Goal: Task Accomplishment & Management: Manage account settings

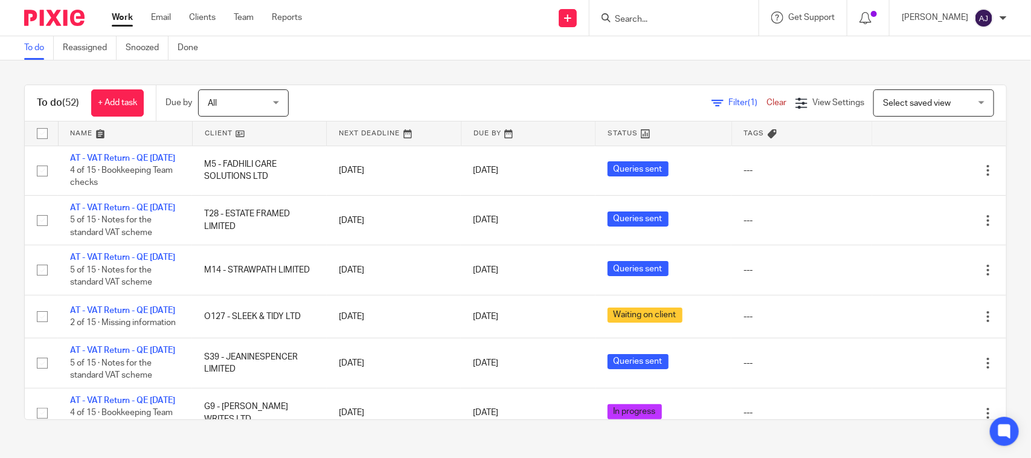
click at [385, 60] on div "To do (52) + Add task Due by All All Today Tomorrow This week Next week This mo…" at bounding box center [515, 252] width 1031 height 384
click at [372, 66] on div "To do (52) + Add task Due by All All Today Tomorrow This week Next week This mo…" at bounding box center [515, 252] width 1031 height 384
click at [376, 61] on div "To do (52) + Add task Due by All All Today Tomorrow This week Next week This mo…" at bounding box center [515, 252] width 1031 height 384
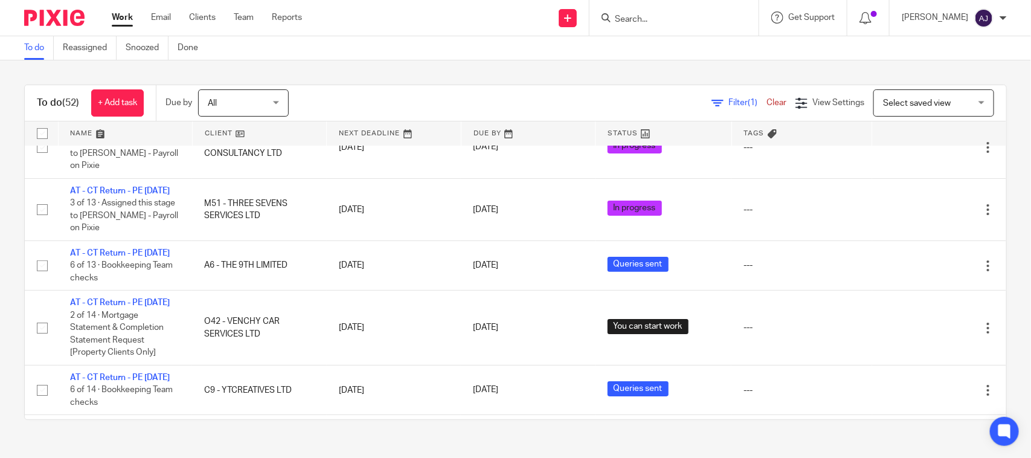
click at [314, 47] on div "To do Reassigned Snoozed Done" at bounding box center [515, 48] width 1031 height 24
click at [678, 95] on div "Filter (1) Clear View Settings View Settings (1) Filters Clear Save Manage save…" at bounding box center [658, 102] width 696 height 27
click at [672, 77] on div "To do (52) + Add task Due by All All Today Tomorrow This week Next week This mo…" at bounding box center [515, 252] width 1031 height 384
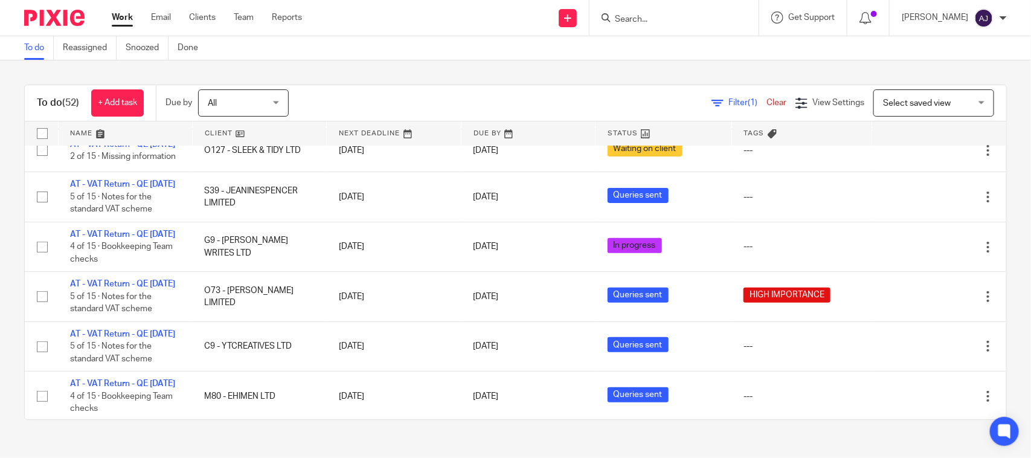
scroll to position [0, 0]
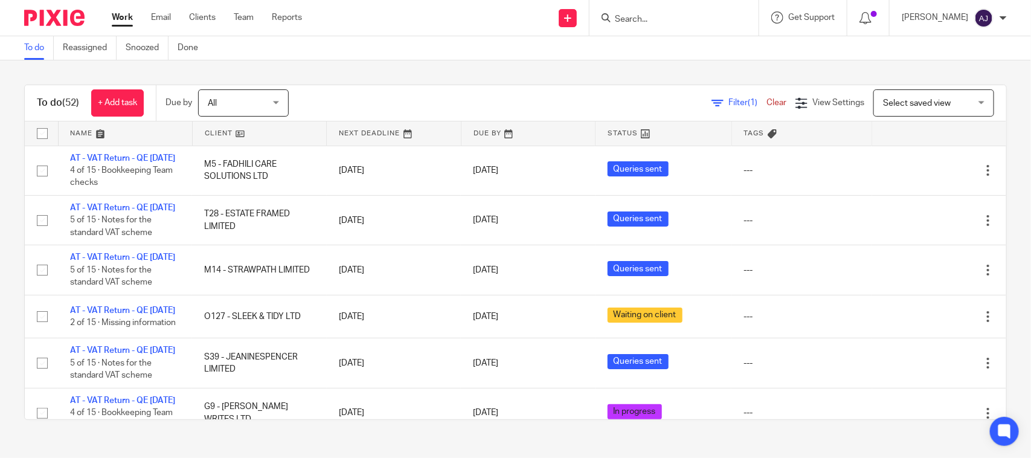
click at [403, 40] on div "To do Reassigned Snoozed Done" at bounding box center [515, 48] width 1031 height 24
click at [484, 72] on div "To do (52) + Add task Due by All All Today Tomorrow This week Next week This mo…" at bounding box center [515, 252] width 1031 height 384
click at [769, 51] on div "To do Reassigned Snoozed Done" at bounding box center [515, 48] width 1031 height 24
click at [509, 82] on div "To do (52) + Add task Due by All All Today Tomorrow This week Next week This mo…" at bounding box center [515, 252] width 1031 height 384
click at [390, 47] on div "To do Reassigned Snoozed Done" at bounding box center [515, 48] width 1031 height 24
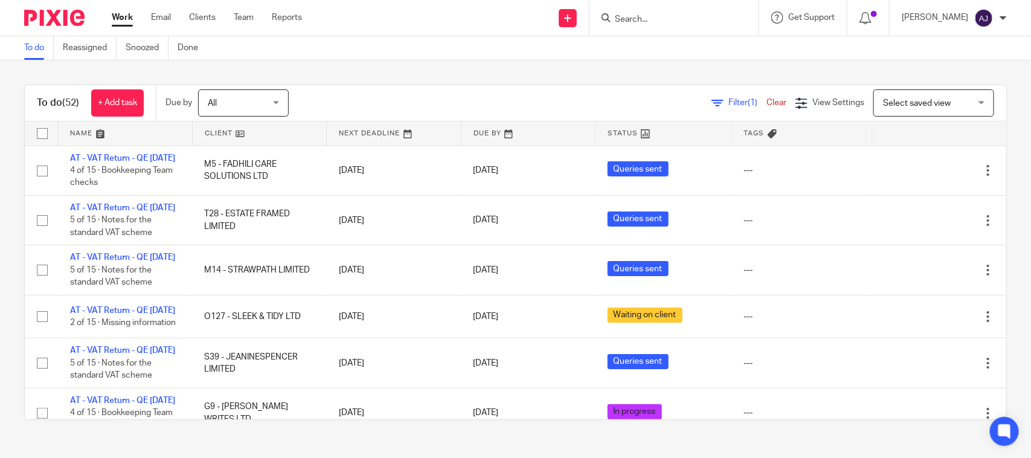
click at [396, 86] on div "To do (52) + Add task Due by All All Today Tomorrow This week Next week This mo…" at bounding box center [515, 103] width 981 height 36
click at [399, 85] on div "To do (52) + Add task Due by All All Today Tomorrow This week Next week This mo…" at bounding box center [515, 252] width 983 height 335
drag, startPoint x: 492, startPoint y: 51, endPoint x: 497, endPoint y: 83, distance: 31.8
click at [497, 83] on main "To do Reassigned Snoozed Done To do (52) + Add task Due by All All Today Tomorr…" at bounding box center [515, 229] width 1031 height 458
click at [497, 83] on div "To do (52) + Add task Due by All All Today Tomorrow This week Next week This mo…" at bounding box center [515, 252] width 1031 height 384
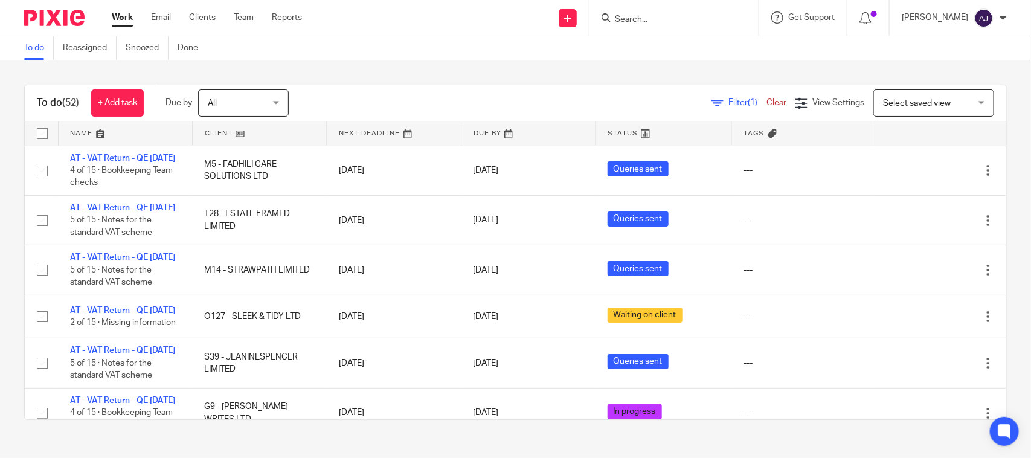
drag, startPoint x: 550, startPoint y: 88, endPoint x: 545, endPoint y: 95, distance: 8.7
click at [545, 95] on div "To do (52) + Add task Due by All All Today Tomorrow This week Next week This mo…" at bounding box center [515, 103] width 981 height 36
click at [418, 98] on div "Filter (1) Clear View Settings View Settings (1) Filters Clear Save Manage save…" at bounding box center [658, 102] width 696 height 27
click at [421, 80] on div "To do (52) + Add task Due by All All Today Tomorrow This week Next week This mo…" at bounding box center [515, 252] width 1031 height 384
click at [613, 71] on div "To do (52) + Add task Due by All All Today Tomorrow This week Next week This mo…" at bounding box center [515, 252] width 1031 height 384
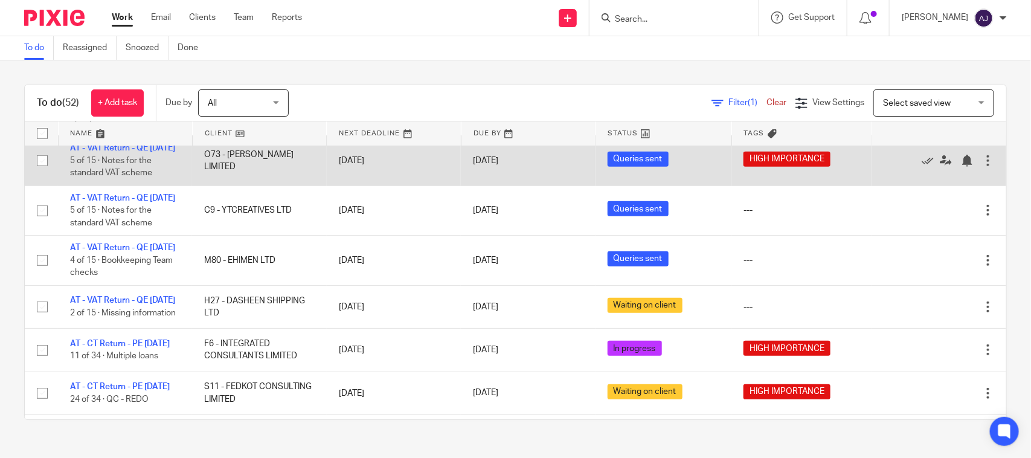
scroll to position [604, 0]
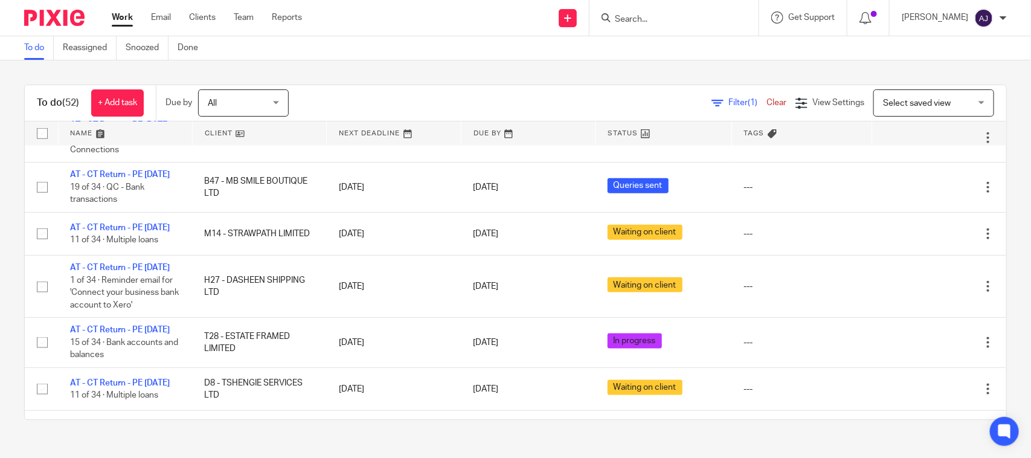
click at [578, 66] on div "To do (52) + Add task Due by All All Today Tomorrow This week Next week This mo…" at bounding box center [515, 252] width 1031 height 384
click at [616, 82] on div "To do (52) + Add task Due by All All Today Tomorrow This week Next week This mo…" at bounding box center [515, 252] width 1031 height 384
click at [364, 67] on div "To do (52) + Add task Due by All All Today Tomorrow This week Next week This mo…" at bounding box center [515, 252] width 1031 height 384
click at [355, 22] on div "Send new email Create task Add client Request signature Get Support Contact via…" at bounding box center [675, 18] width 711 height 36
click at [339, 63] on div "To do (52) + Add task Due by All All Today Tomorrow This week Next week This mo…" at bounding box center [515, 252] width 1031 height 384
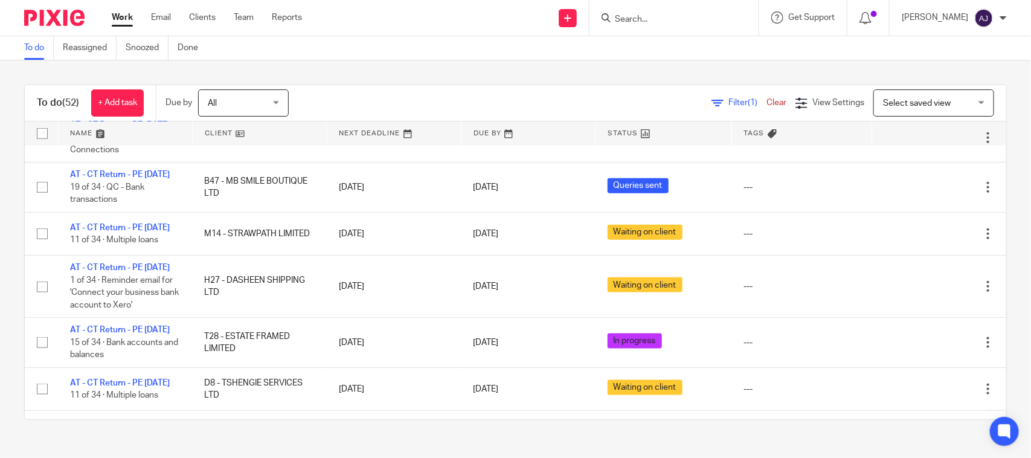
click at [496, 62] on div "To do (52) + Add task Due by All All Today Tomorrow This week Next week This mo…" at bounding box center [515, 252] width 1031 height 384
click at [454, 52] on div "To do Reassigned Snoozed Done" at bounding box center [515, 48] width 1031 height 24
click at [455, 65] on div "To do (52) + Add task Due by All All Today Tomorrow This week Next week This mo…" at bounding box center [515, 252] width 1031 height 384
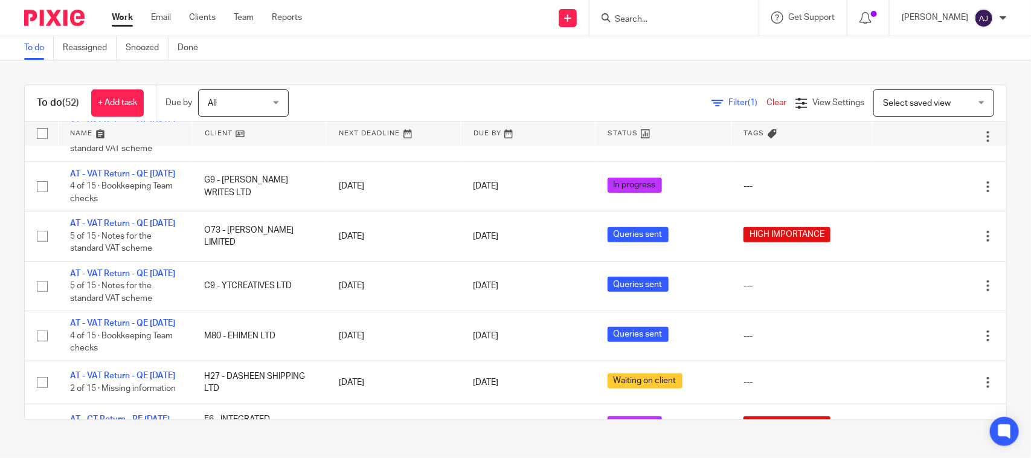
scroll to position [0, 0]
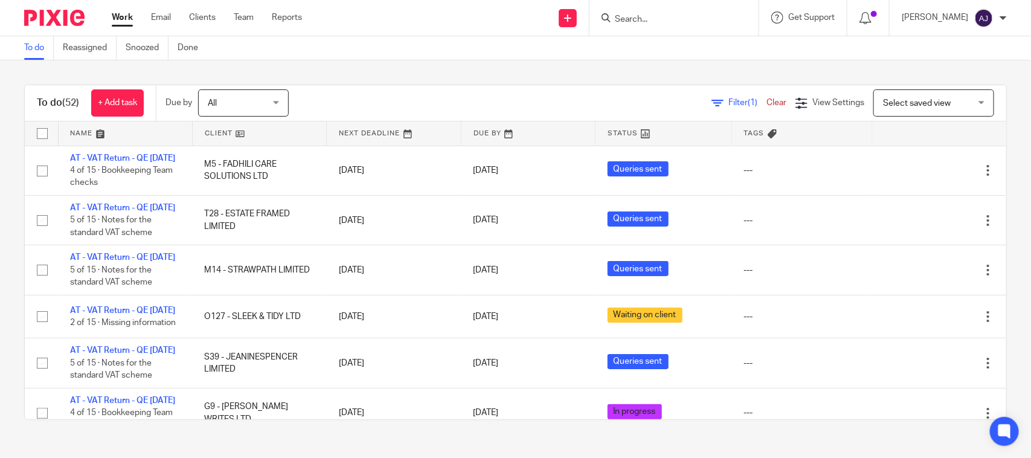
click at [442, 110] on div "Filter (1) Clear View Settings View Settings (1) Filters Clear Save Manage save…" at bounding box center [658, 102] width 696 height 27
click at [400, 59] on div "To do Reassigned Snoozed Done" at bounding box center [515, 48] width 1031 height 24
click at [615, 63] on div "To do (52) + Add task Due by All All Today Tomorrow This week Next week This mo…" at bounding box center [515, 252] width 1031 height 384
click at [539, 68] on div "To do (52) + Add task Due by All All Today Tomorrow This week Next week This mo…" at bounding box center [515, 252] width 1031 height 384
click at [339, 100] on div "Filter (1) Clear View Settings View Settings (1) Filters Clear Save Manage save…" at bounding box center [658, 102] width 696 height 27
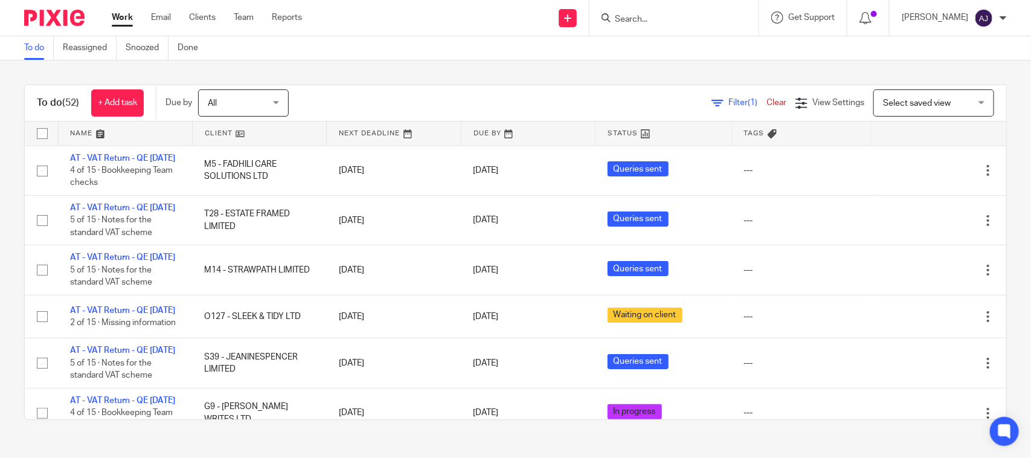
click at [399, 59] on div "To do Reassigned Snoozed Done" at bounding box center [515, 48] width 1031 height 24
click at [533, 82] on div "To do (52) + Add task Due by All All Today Tomorrow This week Next week This mo…" at bounding box center [515, 252] width 1031 height 384
drag, startPoint x: 518, startPoint y: 118, endPoint x: 515, endPoint y: 126, distance: 7.9
click at [515, 126] on div "To do (52) + Add task Due by All All Today Tomorrow This week Next week This mo…" at bounding box center [515, 252] width 983 height 335
click at [521, 108] on div "Filter (1) Clear View Settings View Settings (1) Filters Clear Save Manage save…" at bounding box center [658, 102] width 696 height 27
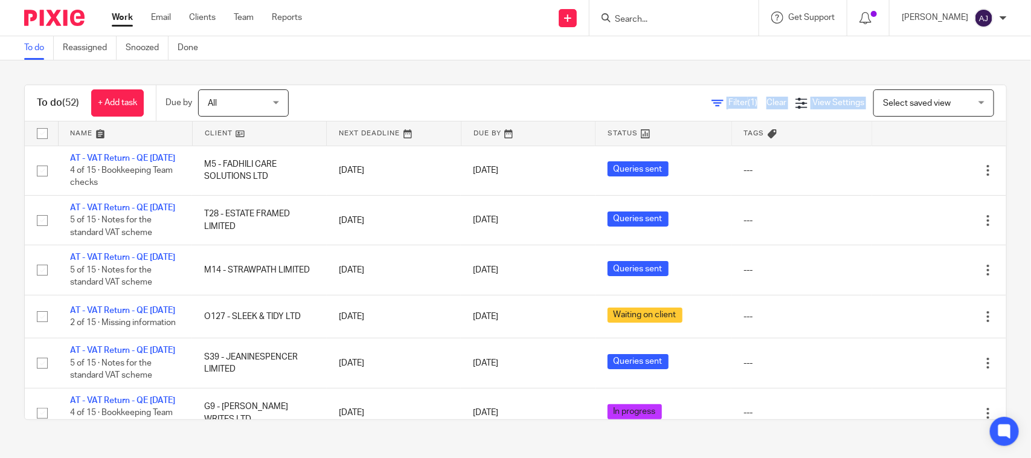
click at [571, 71] on div "To do (52) + Add task Due by All All Today Tomorrow This week Next week This mo…" at bounding box center [515, 252] width 1031 height 384
click at [627, 65] on div "To do (52) + Add task Due by All All Today Tomorrow This week Next week This mo…" at bounding box center [515, 252] width 1031 height 384
click at [387, 83] on div "To do (52) + Add task Due by All All Today Tomorrow This week Next week This mo…" at bounding box center [515, 252] width 1031 height 384
click at [620, 64] on div "To do (52) + Add task Due by All All Today Tomorrow This week Next week This mo…" at bounding box center [515, 252] width 1031 height 384
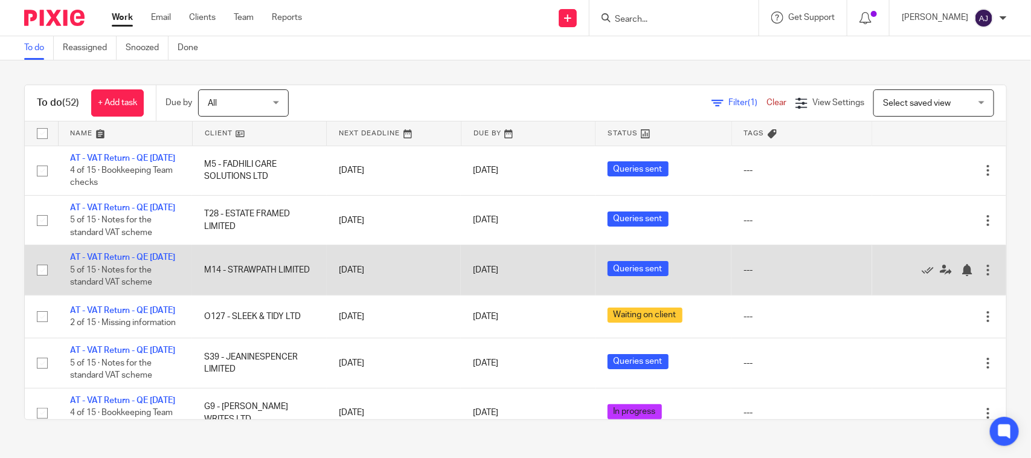
click at [806, 284] on td "---" at bounding box center [801, 270] width 140 height 50
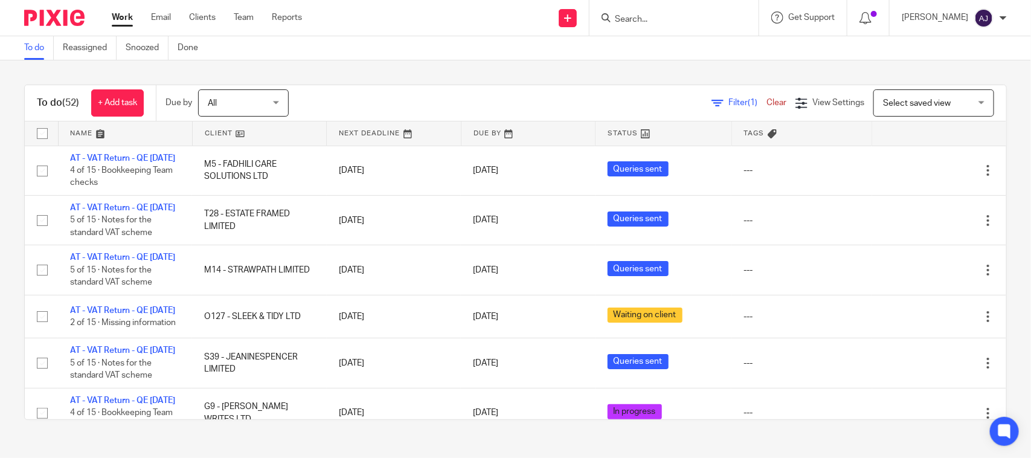
click at [535, 97] on div "Filter (1) Clear View Settings View Settings (1) Filters Clear Save Manage save…" at bounding box center [658, 102] width 696 height 27
click at [509, 68] on div "To do (52) + Add task Due by All All Today Tomorrow This week Next week This mo…" at bounding box center [515, 252] width 1031 height 384
click at [478, 64] on div "To do (52) + Add task Due by All All Today Tomorrow This week Next week This mo…" at bounding box center [515, 252] width 1031 height 384
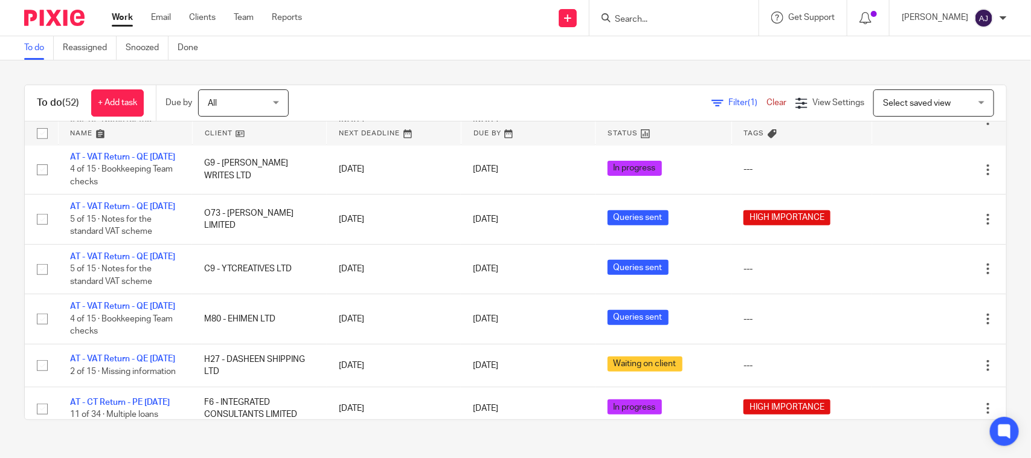
scroll to position [453, 0]
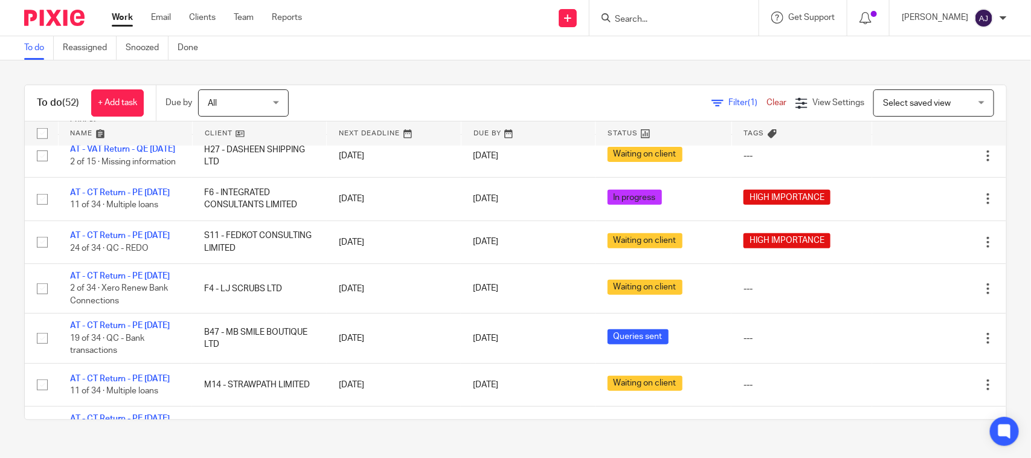
click at [433, 80] on div "To do (52) + Add task Due by All All Today Tomorrow This week Next week This mo…" at bounding box center [515, 252] width 1031 height 384
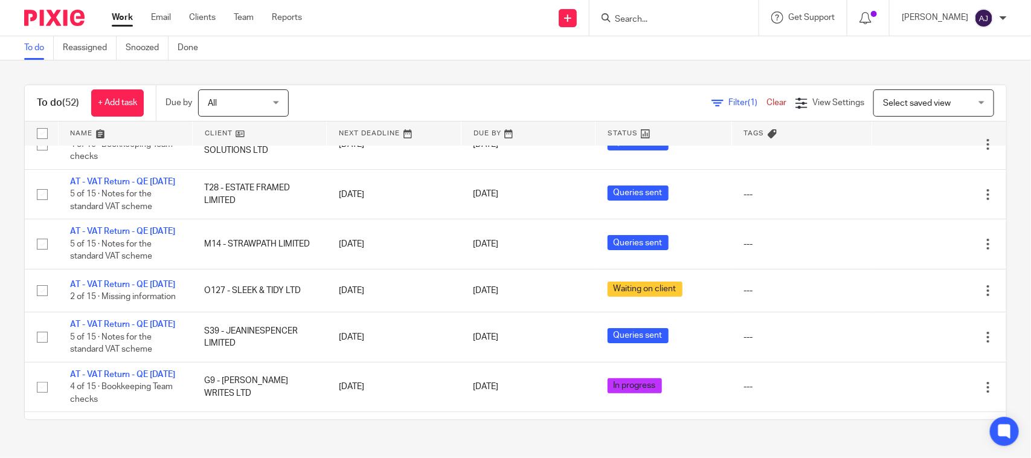
scroll to position [0, 0]
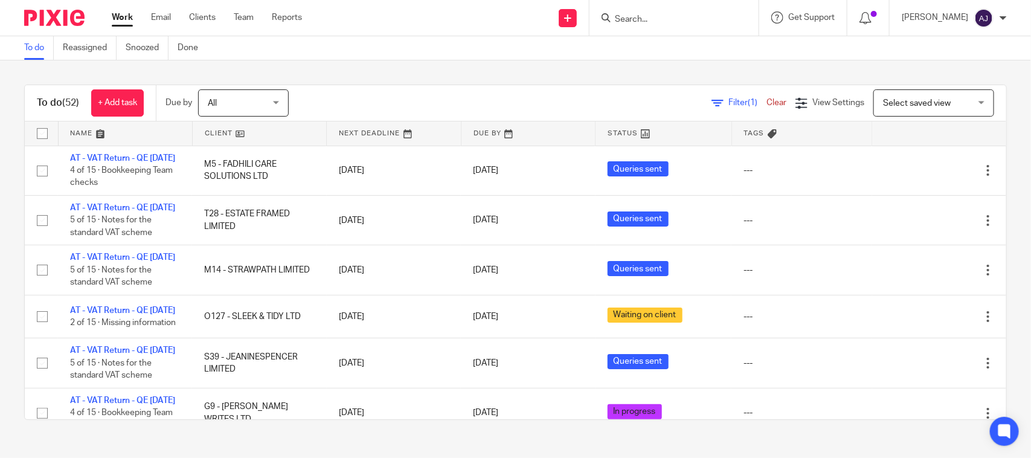
click at [528, 80] on div "To do (52) + Add task Due by All All Today Tomorrow This week Next week This mo…" at bounding box center [515, 252] width 1031 height 384
click at [608, 82] on div "To do (52) + Add task Due by All All Today Tomorrow This week Next week This mo…" at bounding box center [515, 252] width 1031 height 384
click at [380, 69] on div "To do (52) + Add task Due by All All Today Tomorrow This week Next week This mo…" at bounding box center [515, 252] width 1031 height 384
click at [382, 64] on div "To do (52) + Add task Due by All All Today Tomorrow This week Next week This mo…" at bounding box center [515, 252] width 1031 height 384
drag, startPoint x: 416, startPoint y: 33, endPoint x: 438, endPoint y: 48, distance: 27.5
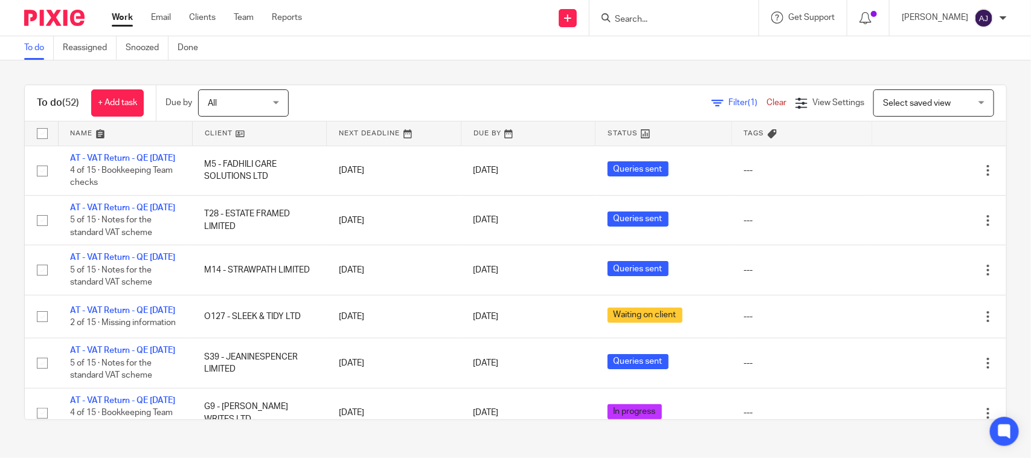
click at [438, 48] on body "Work Email Clients Team Reports Work Email Clients Team Reports Settings Send n…" at bounding box center [515, 229] width 1031 height 458
click at [447, 63] on div "To do (52) + Add task Due by All All Today Tomorrow This week Next week This mo…" at bounding box center [515, 252] width 1031 height 384
drag, startPoint x: 433, startPoint y: 20, endPoint x: 427, endPoint y: 38, distance: 19.1
click at [427, 38] on body "Work Email Clients Team Reports Work Email Clients Team Reports Settings Send n…" at bounding box center [515, 229] width 1031 height 458
click at [418, 74] on div "To do (52) + Add task Due by All All Today Tomorrow This week Next week This mo…" at bounding box center [515, 252] width 1031 height 384
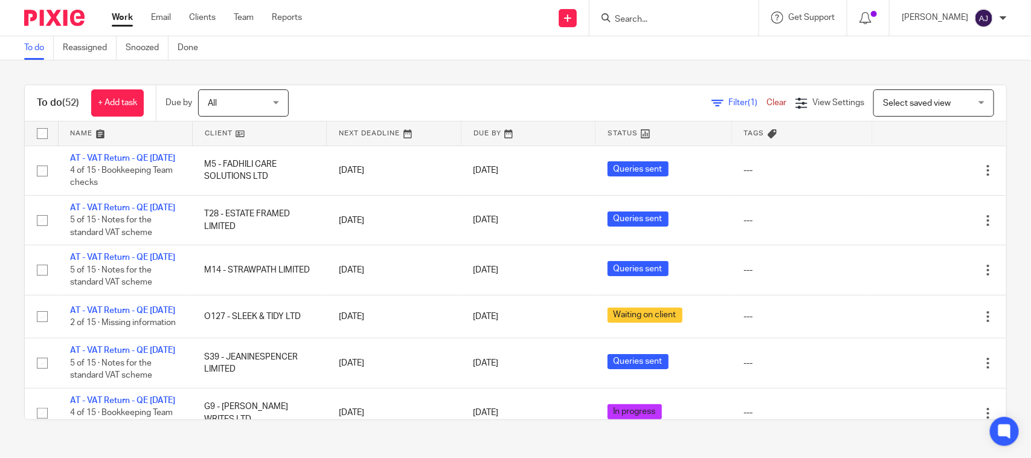
click at [427, 89] on div "Filter (1) Clear View Settings View Settings (1) Filters Clear Save Manage save…" at bounding box center [658, 102] width 696 height 27
click at [269, 14] on ul "Work Email Clients Team Reports" at bounding box center [216, 17] width 208 height 12
click at [45, 63] on div "To do (52) + Add task Due by All All Today Tomorrow This week Next week This mo…" at bounding box center [515, 252] width 1031 height 384
click at [428, 76] on div "To do (52) + Add task Due by All All Today Tomorrow This week Next week This mo…" at bounding box center [515, 252] width 1031 height 384
click at [617, 67] on div "To do (52) + Add task Due by All All Today Tomorrow This week Next week This mo…" at bounding box center [515, 252] width 1031 height 384
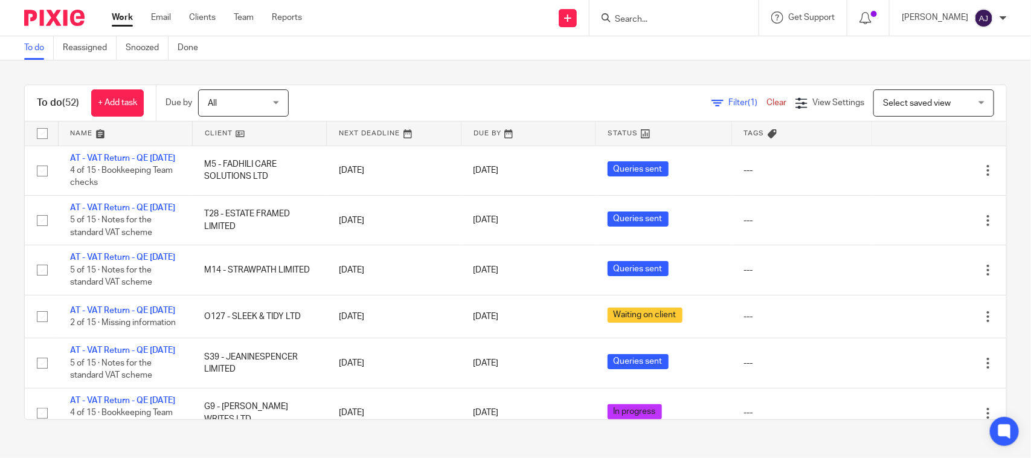
click at [463, 61] on div "To do (52) + Add task Due by All All Today Tomorrow This week Next week This mo…" at bounding box center [515, 252] width 1031 height 384
click at [346, 82] on div "To do (52) + Add task Due by All All Today Tomorrow This week Next week This mo…" at bounding box center [515, 252] width 1031 height 384
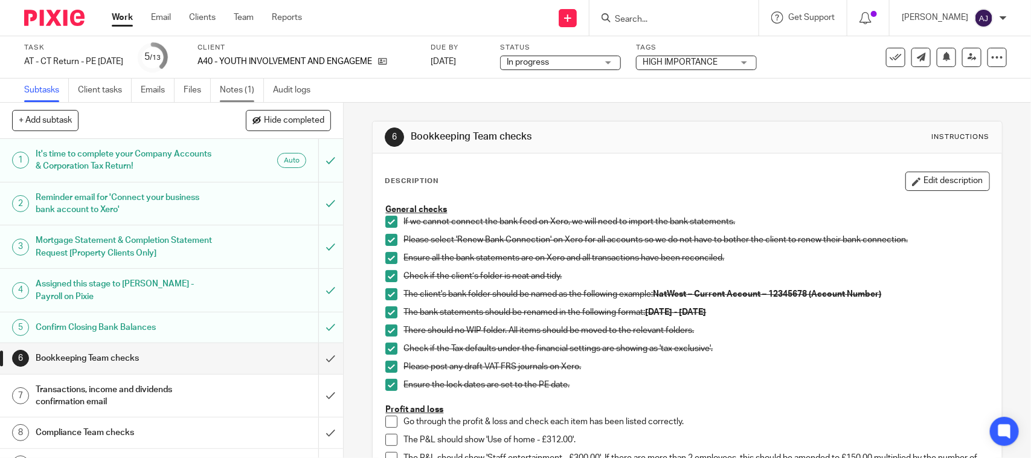
click at [245, 91] on link "Notes (1)" at bounding box center [242, 91] width 44 height 24
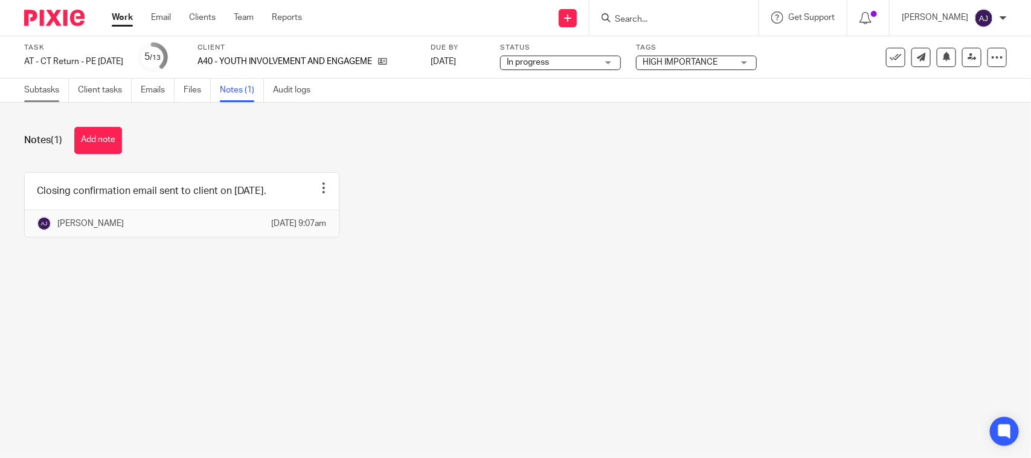
click at [50, 98] on link "Subtasks" at bounding box center [46, 91] width 45 height 24
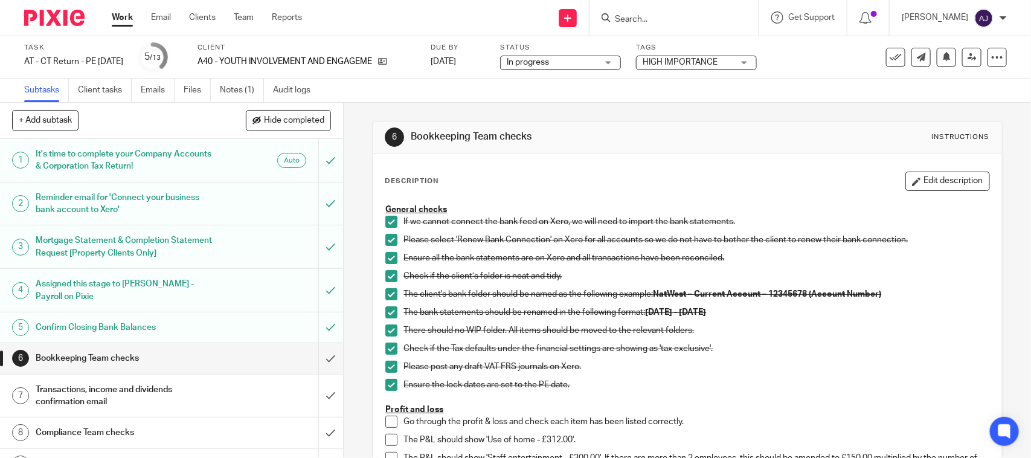
click at [611, 92] on div "Subtasks Client tasks Emails Files Notes (1) Audit logs" at bounding box center [515, 91] width 1031 height 24
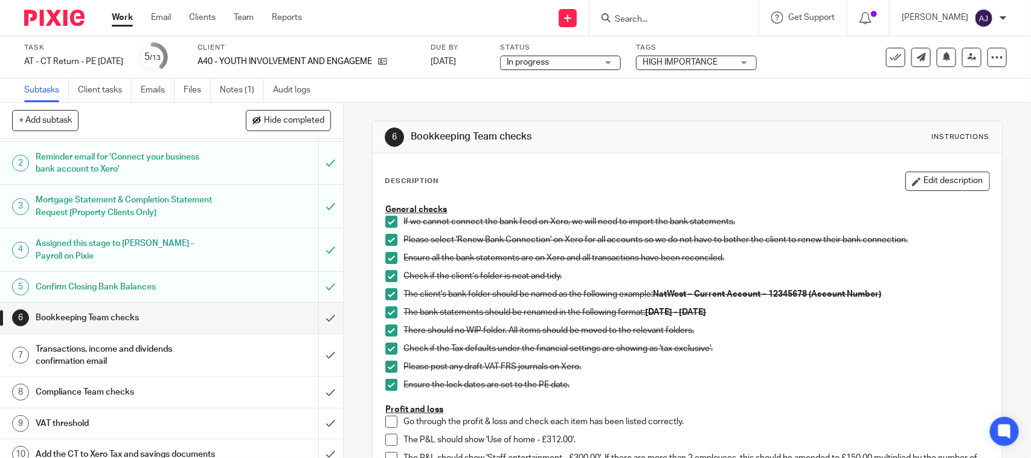
scroll to position [75, 0]
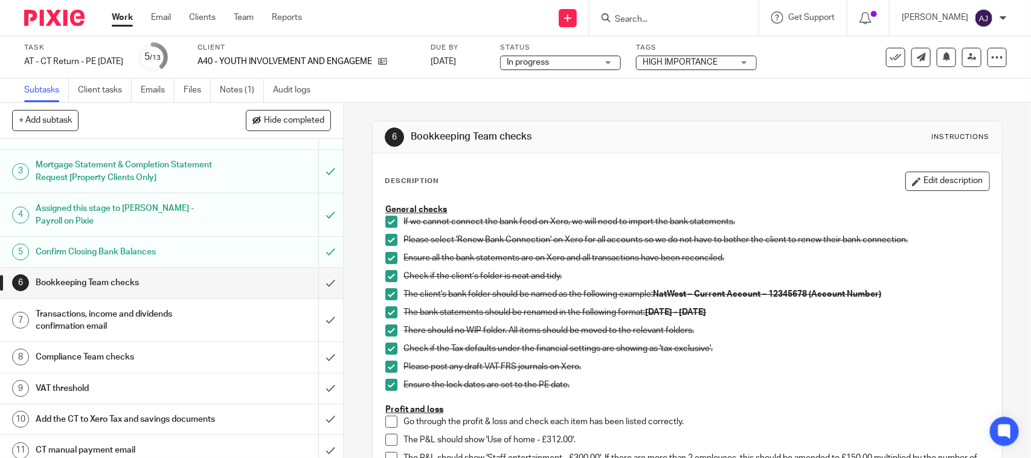
click at [596, 92] on div "Subtasks Client tasks Emails Files Notes (1) Audit logs" at bounding box center [515, 91] width 1031 height 24
drag, startPoint x: 554, startPoint y: 128, endPoint x: 403, endPoint y: 140, distance: 151.5
click at [403, 140] on div "6 Bookkeeping Team checks Instructions" at bounding box center [687, 136] width 605 height 19
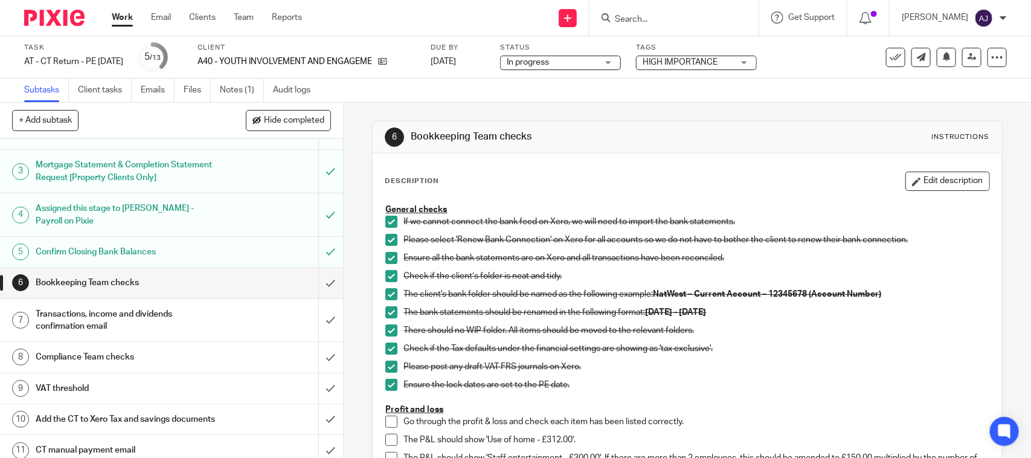
click at [586, 124] on div "6 Bookkeeping Team checks Instructions" at bounding box center [687, 137] width 629 height 32
click at [523, 146] on div "6 Bookkeeping Team checks Instructions" at bounding box center [687, 136] width 605 height 19
drag, startPoint x: 532, startPoint y: 142, endPoint x: 394, endPoint y: 147, distance: 137.8
click at [394, 147] on div "6 Bookkeeping Team checks Instructions" at bounding box center [687, 137] width 629 height 32
click at [403, 145] on div "6 Bookkeeping Team checks Instructions" at bounding box center [687, 136] width 605 height 19
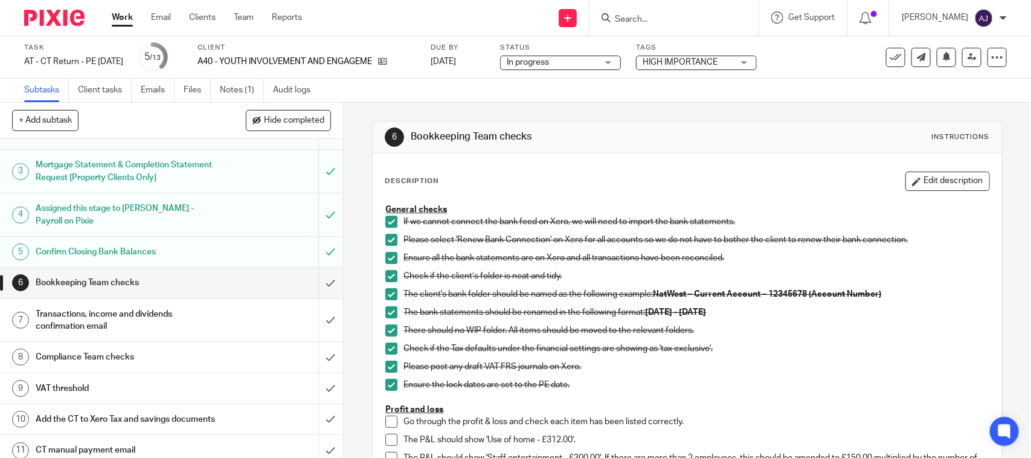
drag, startPoint x: 406, startPoint y: 144, endPoint x: 586, endPoint y: 146, distance: 180.6
click at [586, 146] on div "6 Bookkeeping Team checks Instructions" at bounding box center [687, 136] width 605 height 19
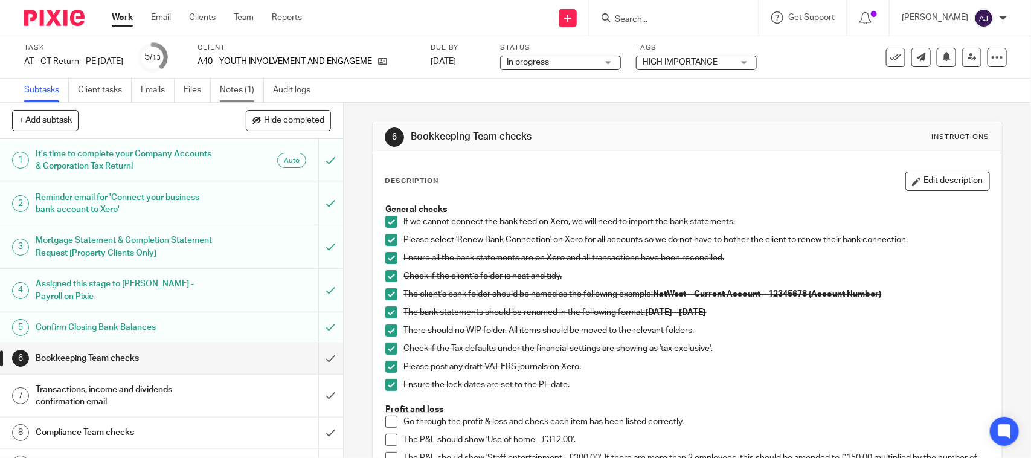
click at [226, 94] on link "Notes (1)" at bounding box center [242, 91] width 44 height 24
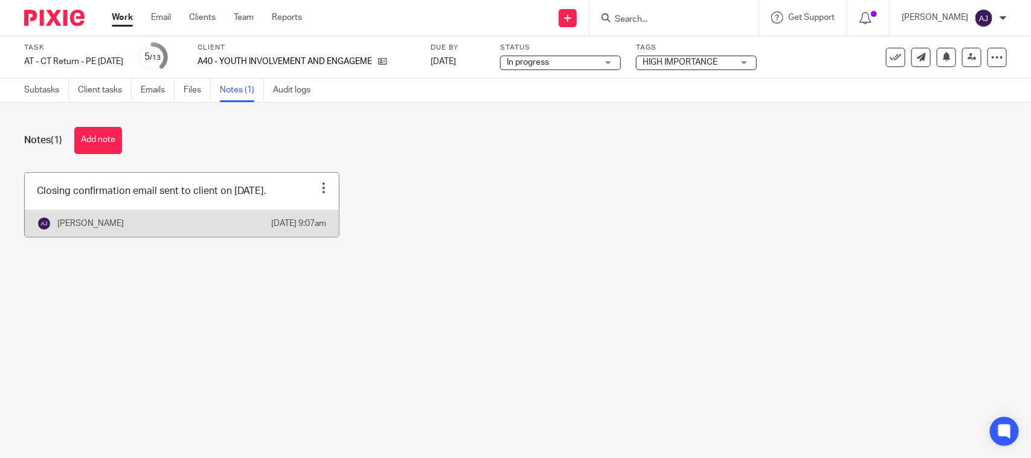
click at [128, 191] on link at bounding box center [182, 205] width 314 height 64
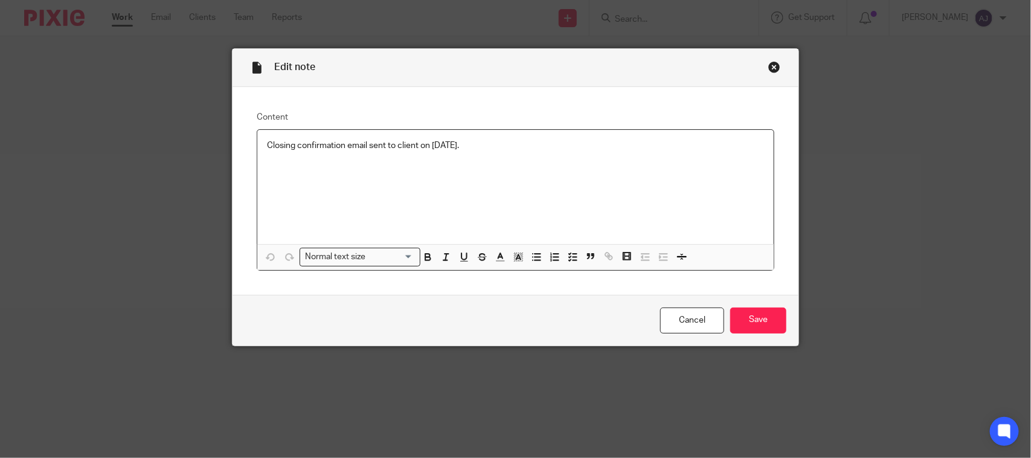
click at [524, 154] on div "Closing confirmation email sent to client on [DATE]." at bounding box center [515, 187] width 516 height 114
click at [759, 322] on input "Save" at bounding box center [758, 320] width 56 height 26
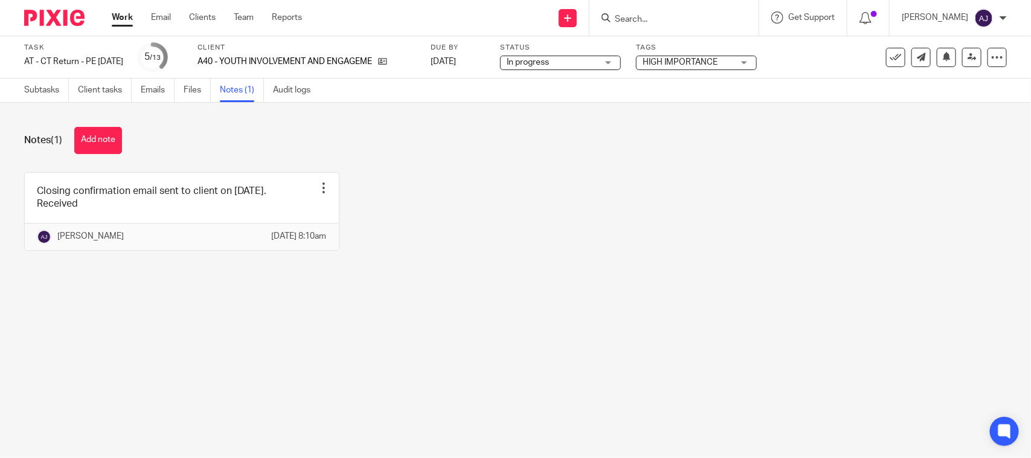
click at [373, 192] on div "Closing confirmation email sent to client on [DATE]. Received Edit note Delete …" at bounding box center [505, 220] width 1001 height 97
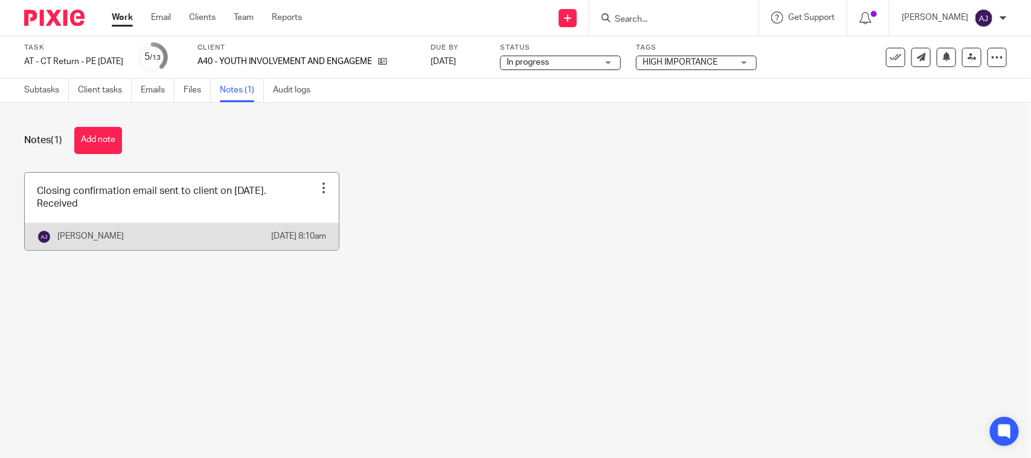
click at [255, 191] on link at bounding box center [182, 211] width 314 height 77
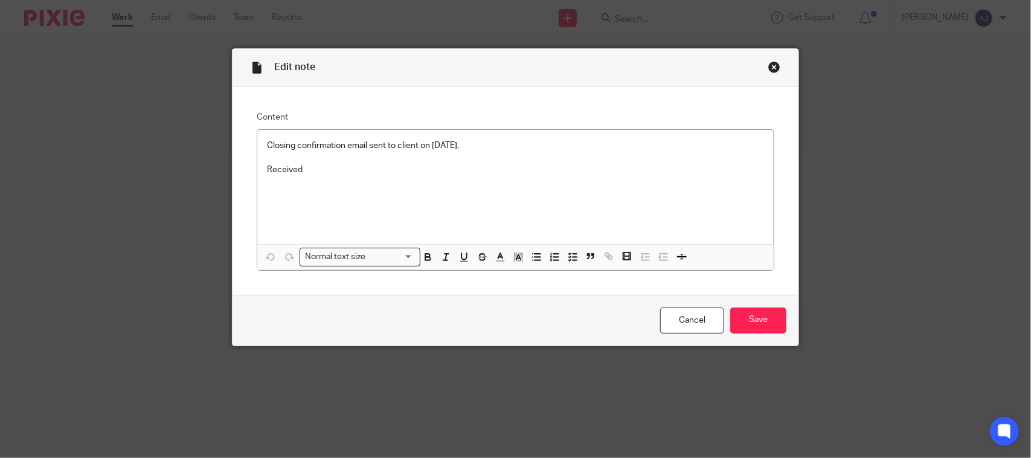
click at [768, 65] on div "Close this dialog window" at bounding box center [774, 67] width 12 height 12
click at [818, 164] on div "Edit note Content Closing confirmation email sent to client on [DATE]. Received…" at bounding box center [515, 229] width 1031 height 458
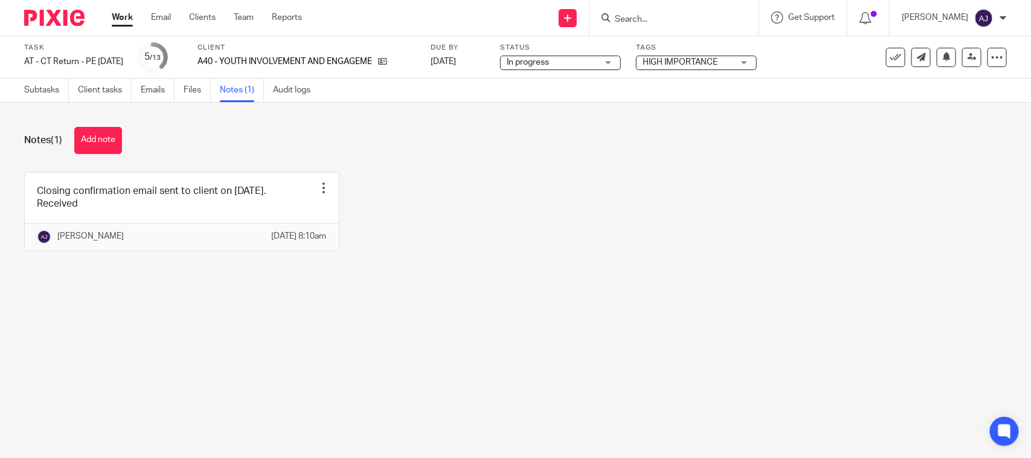
click at [351, 213] on div "Closing confirmation email sent to client on [DATE]. Received Edit note Delete …" at bounding box center [505, 220] width 1001 height 97
click at [563, 167] on div "Notes (1) Add note Closing confirmation email sent to client on [DATE]. Receive…" at bounding box center [515, 198] width 1031 height 190
drag, startPoint x: 481, startPoint y: 171, endPoint x: 435, endPoint y: 140, distance: 54.8
click at [435, 140] on div "Notes (1) Add note" at bounding box center [515, 140] width 983 height 27
click at [509, 167] on div "Notes (1) Add note Closing confirmation email sent to client on [DATE]. Receive…" at bounding box center [515, 198] width 1031 height 190
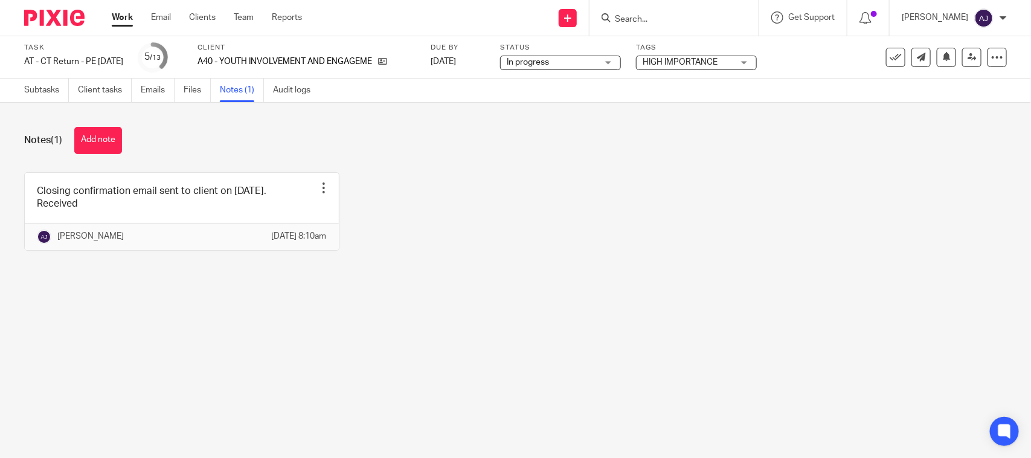
drag, startPoint x: 487, startPoint y: 228, endPoint x: 496, endPoint y: 207, distance: 22.7
click at [489, 223] on div "Closing confirmation email sent to client on [DATE]. Received Edit note Delete …" at bounding box center [505, 220] width 1001 height 97
